Goal: Task Accomplishment & Management: Use online tool/utility

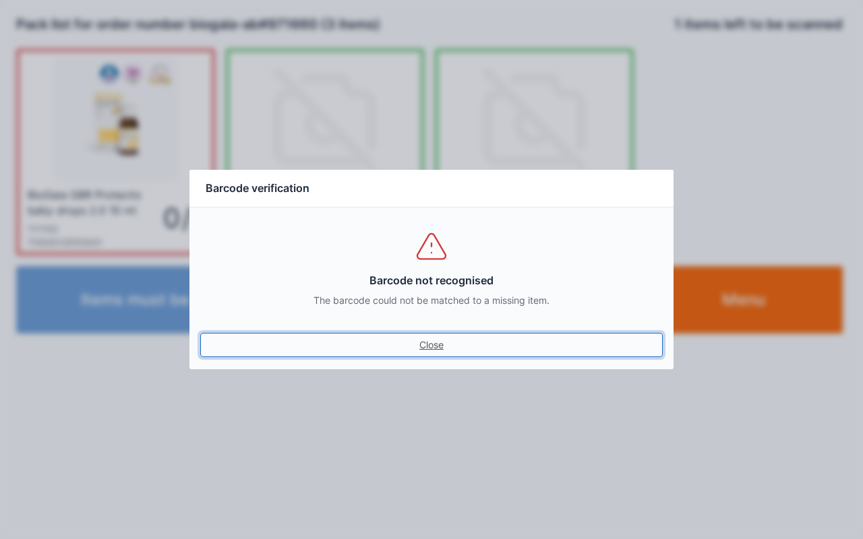
click at [420, 345] on link "Close" at bounding box center [431, 345] width 463 height 24
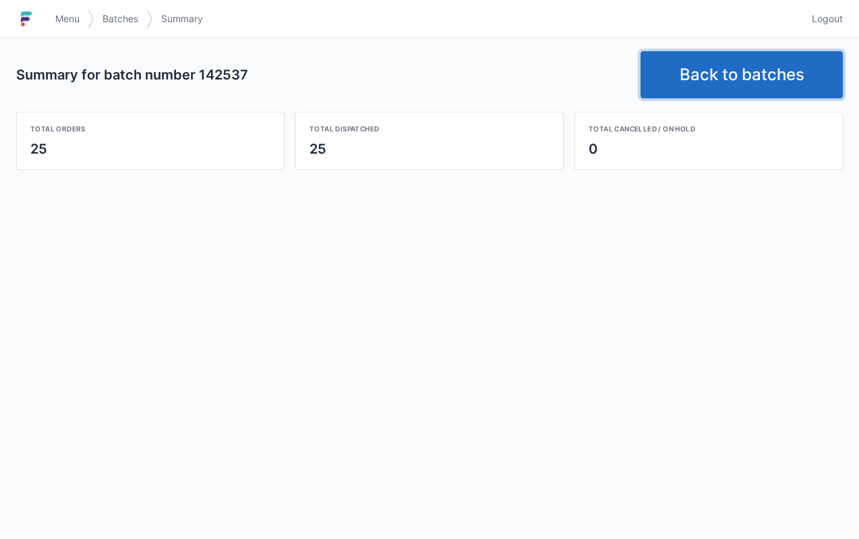
click at [736, 55] on link "Back to batches" at bounding box center [742, 74] width 202 height 47
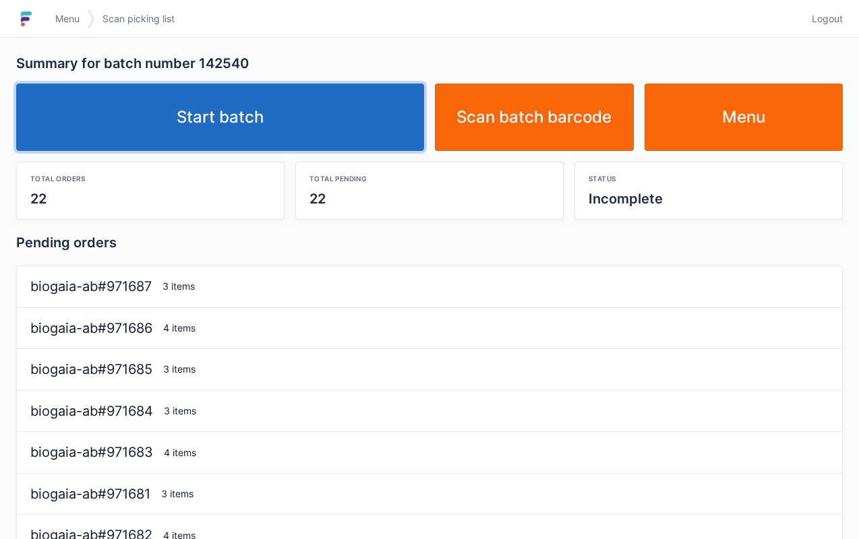
click at [250, 117] on link "Start batch" at bounding box center [220, 117] width 408 height 67
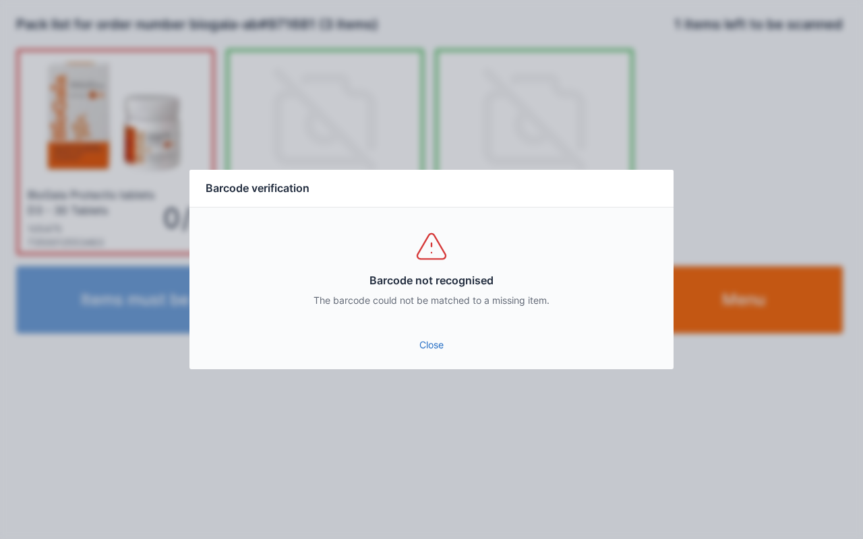
click at [417, 348] on link "Close" at bounding box center [431, 345] width 463 height 24
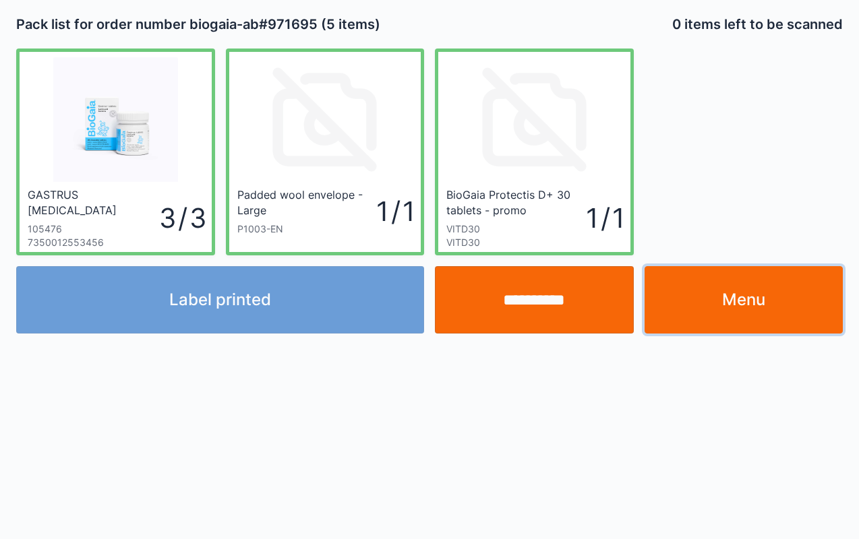
click at [761, 299] on link "Menu" at bounding box center [744, 299] width 199 height 67
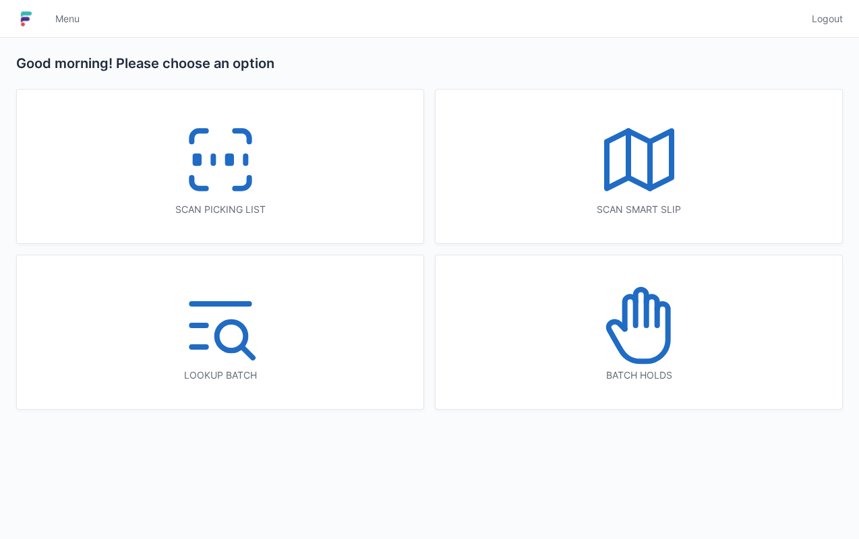
click at [252, 193] on icon at bounding box center [220, 160] width 86 height 86
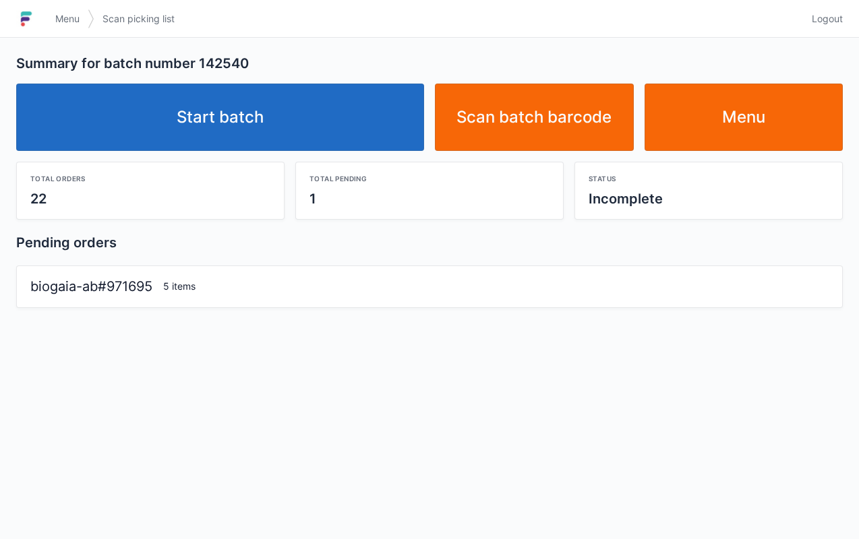
click at [263, 129] on link "Start batch" at bounding box center [220, 117] width 408 height 67
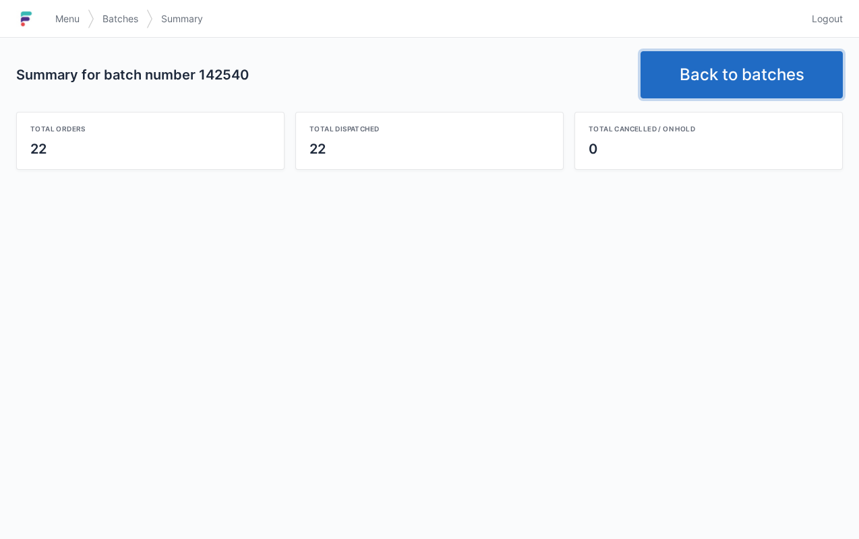
click at [740, 69] on link "Back to batches" at bounding box center [742, 74] width 202 height 47
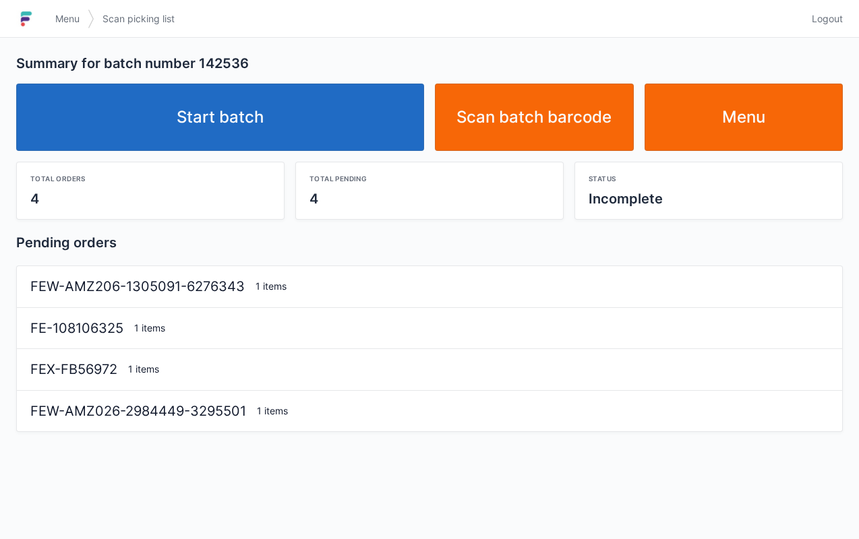
click at [321, 123] on link "Start batch" at bounding box center [220, 117] width 408 height 67
